Goal: Task Accomplishment & Management: Manage account settings

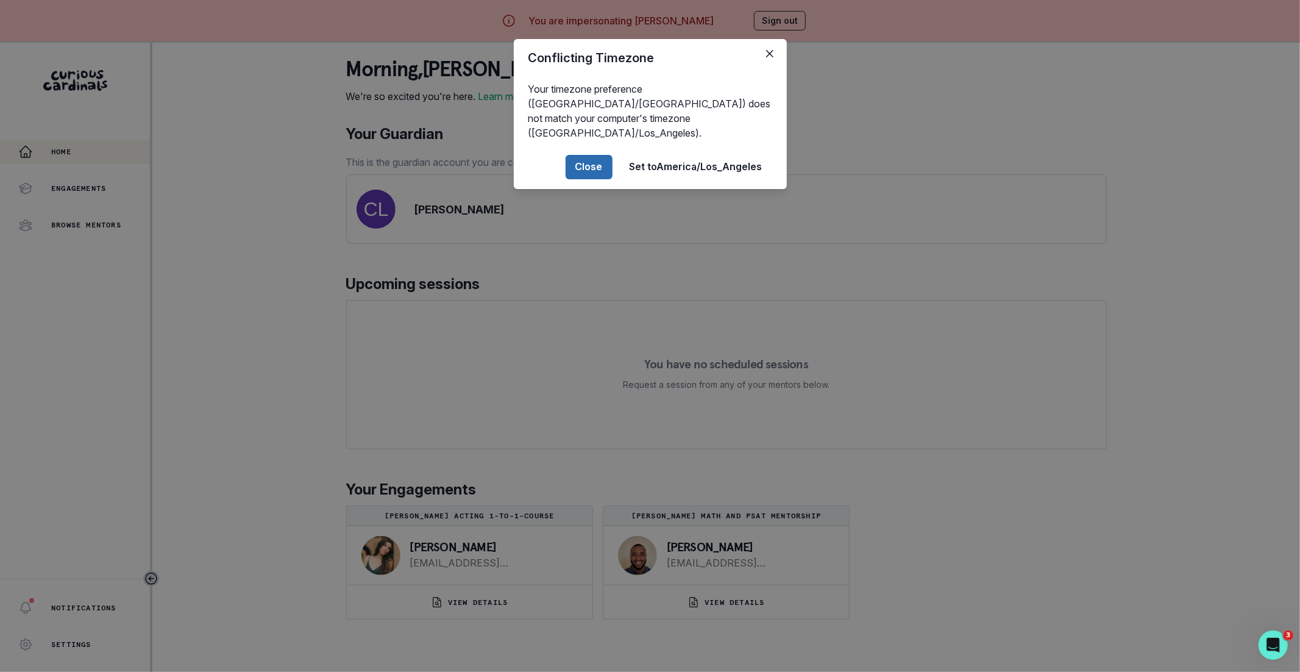
click at [580, 155] on button "Close" at bounding box center [589, 167] width 47 height 24
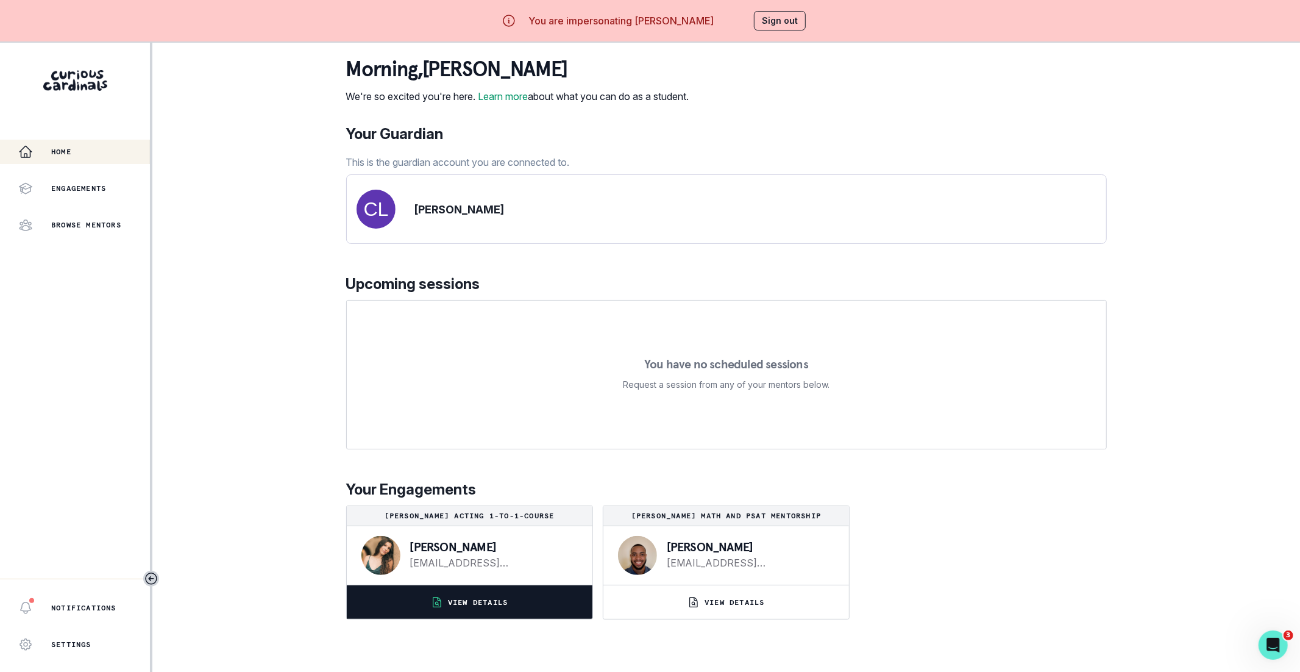
click at [474, 601] on button "VIEW DETAILS" at bounding box center [470, 602] width 246 height 34
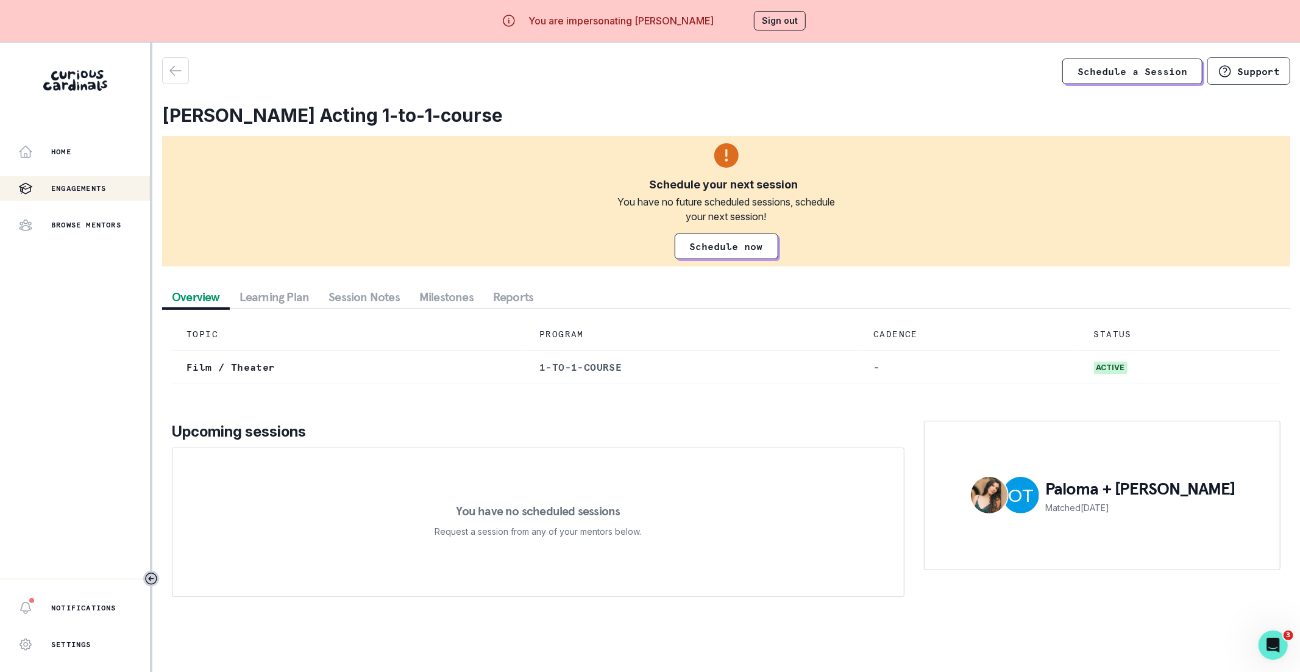
click at [278, 307] on button "Learning Plan" at bounding box center [275, 297] width 90 height 22
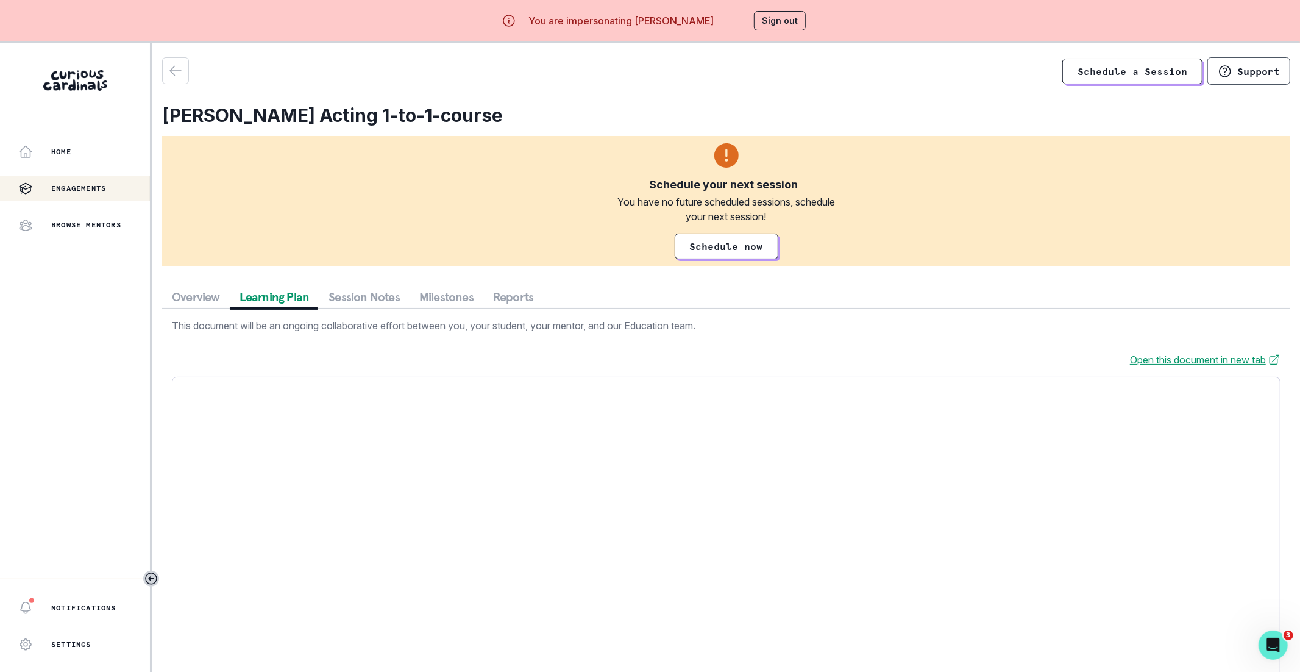
click at [359, 294] on button "Session Notes" at bounding box center [364, 297] width 91 height 22
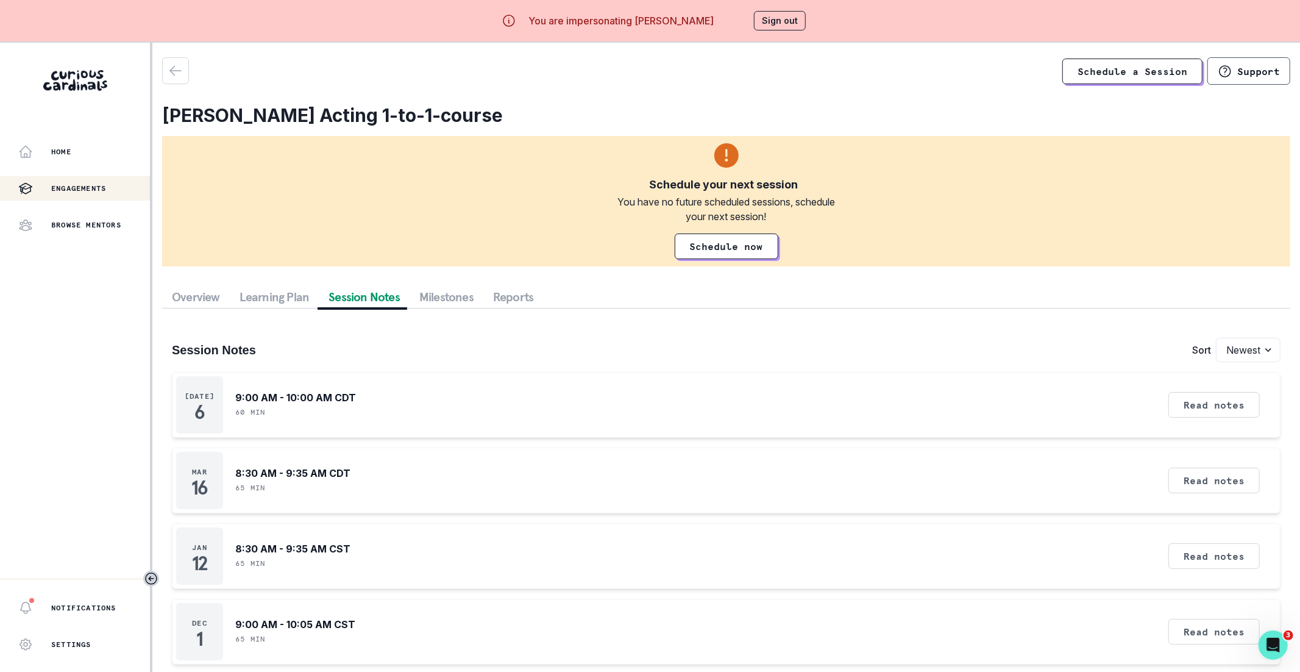
click at [427, 294] on button "Milestones" at bounding box center [447, 297] width 74 height 22
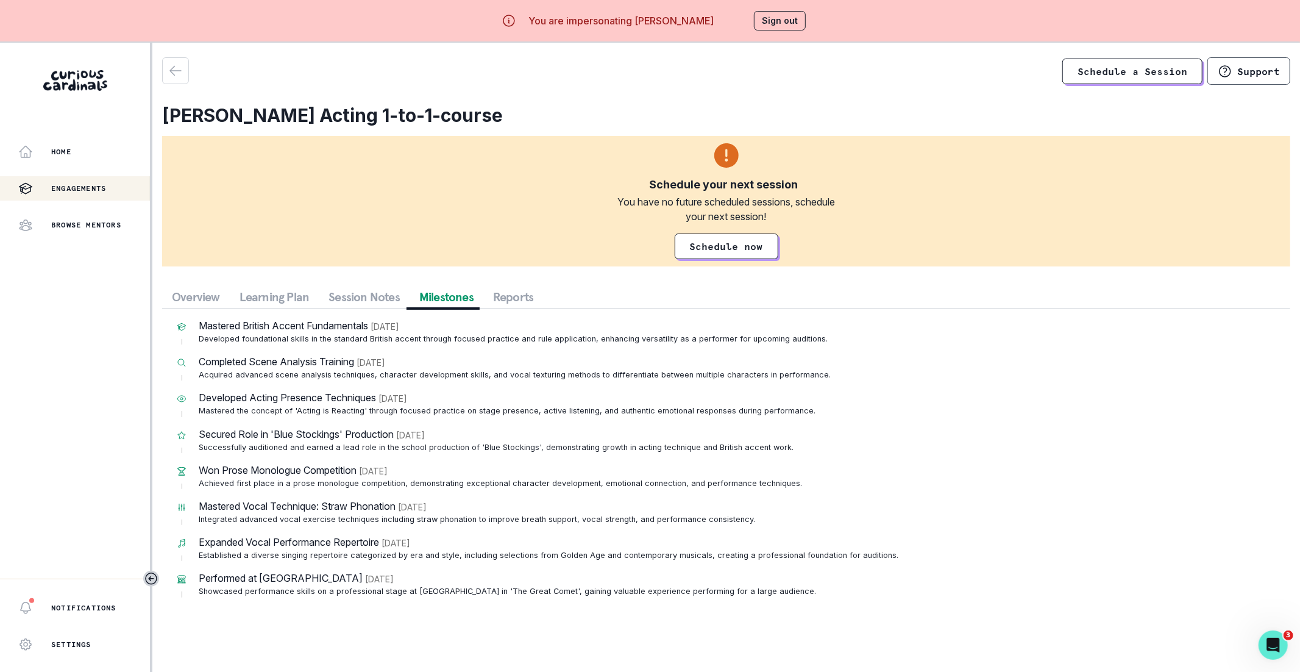
click at [521, 291] on button "Reports" at bounding box center [513, 297] width 60 height 22
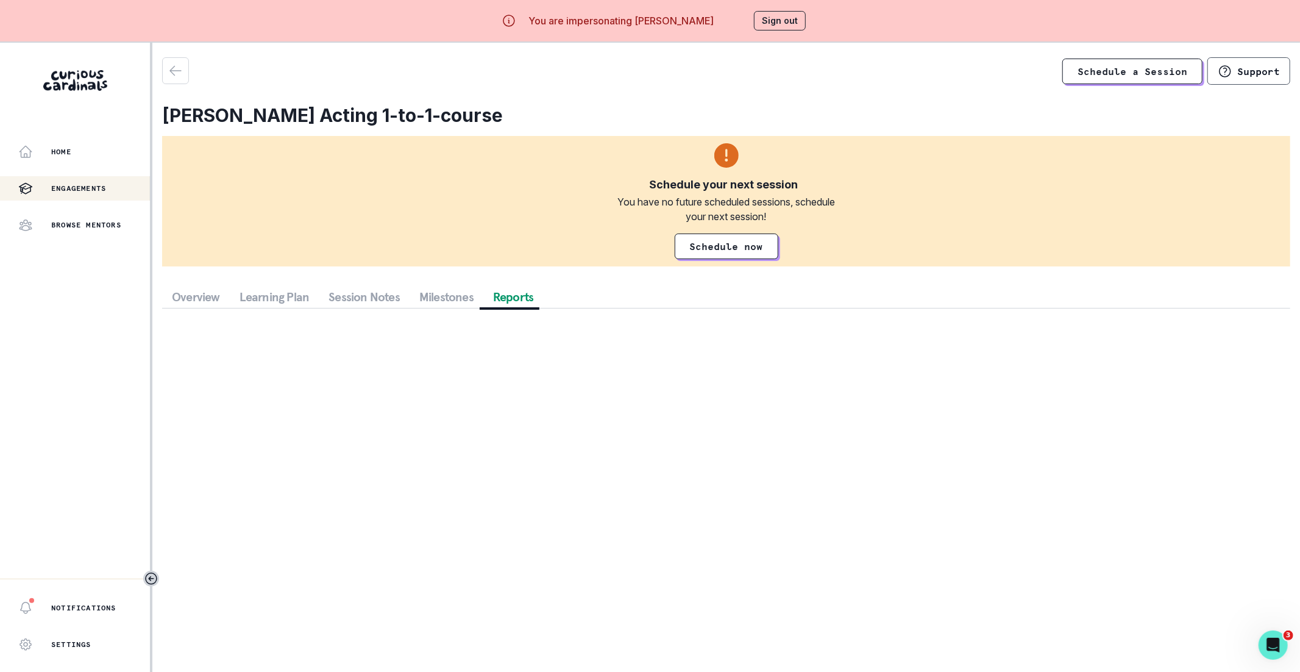
click at [438, 295] on button "Milestones" at bounding box center [447, 297] width 74 height 22
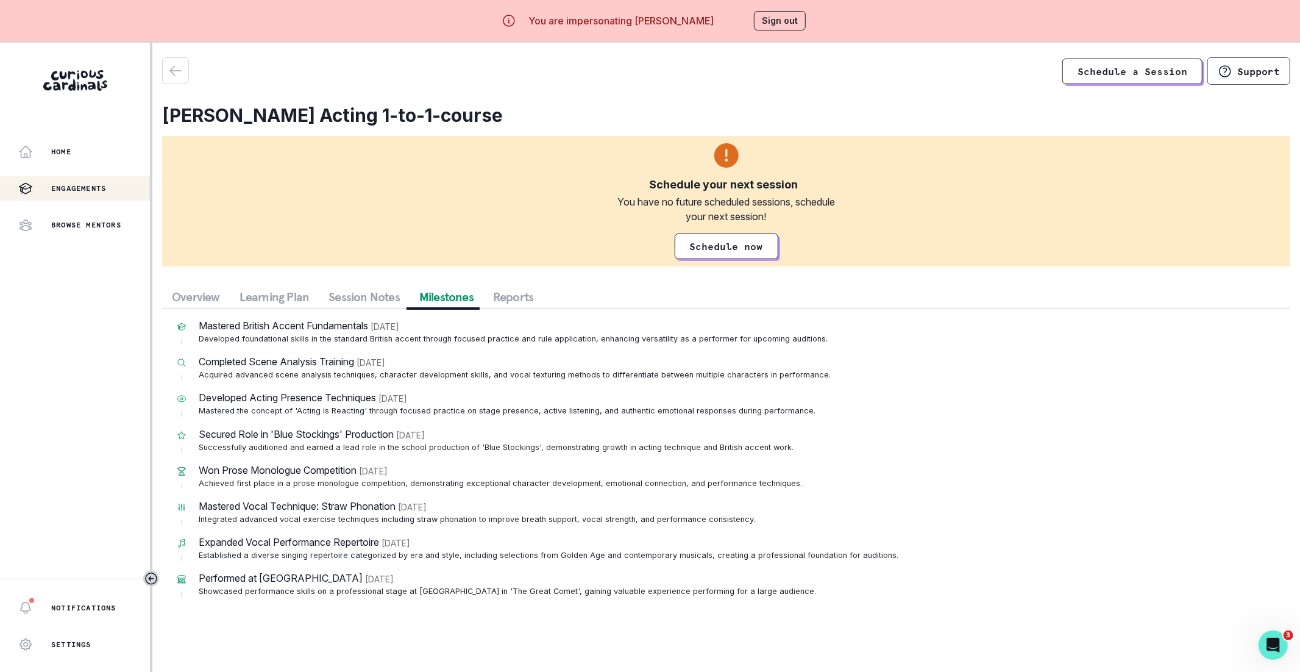
click at [395, 295] on button "Session Notes" at bounding box center [364, 297] width 91 height 22
click at [291, 294] on button "Learning Plan" at bounding box center [275, 297] width 90 height 22
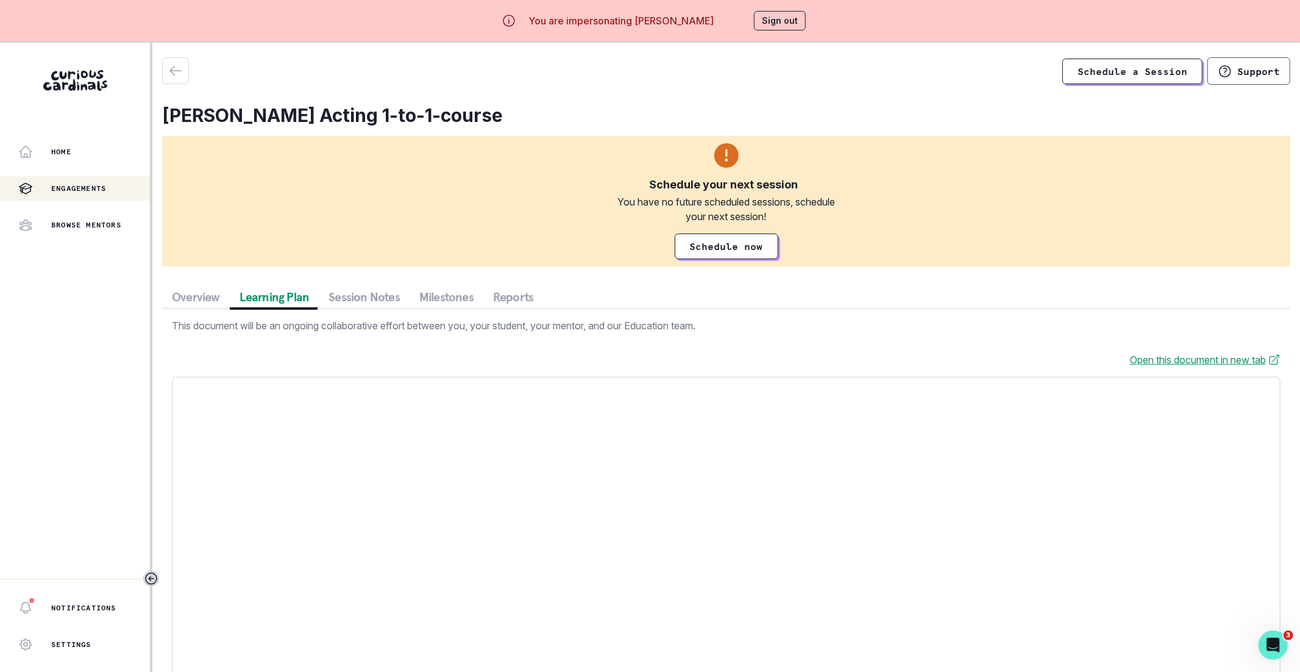
click at [771, 57] on div "Schedule a Session Support" at bounding box center [726, 70] width 1128 height 27
click at [776, 21] on button "Sign out" at bounding box center [780, 21] width 52 height 20
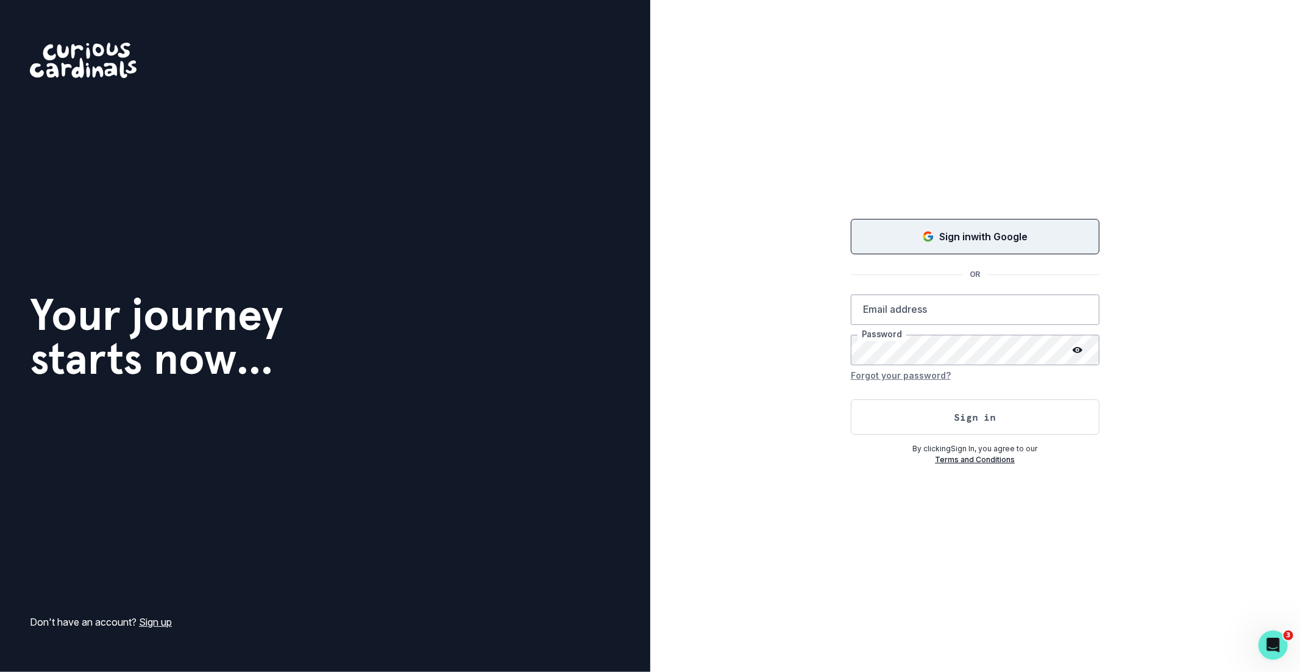
drag, startPoint x: 932, startPoint y: 263, endPoint x: 931, endPoint y: 249, distance: 14.7
click at [932, 261] on div "Sign in with Google OR Email address Password Forgot your password? Sign in By …" at bounding box center [975, 340] width 249 height 249
click at [929, 245] on button "Sign in with Google" at bounding box center [975, 236] width 249 height 35
type input "[EMAIL_ADDRESS][DOMAIN_NAME]"
